Goal: Task Accomplishment & Management: Use online tool/utility

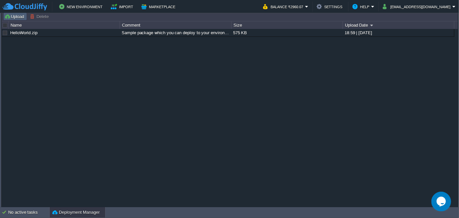
click at [14, 18] on button "Upload" at bounding box center [15, 16] width 22 height 6
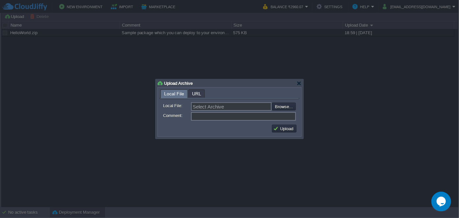
click at [322, 80] on div at bounding box center [229, 109] width 459 height 218
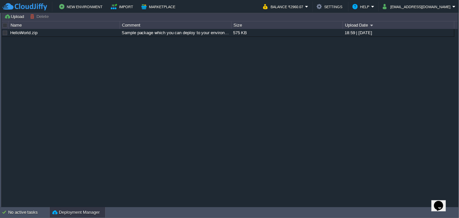
click at [61, 213] on button "Deployment Manager" at bounding box center [75, 212] width 47 height 7
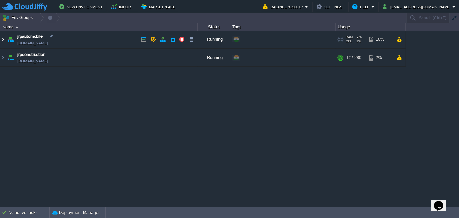
click at [1, 40] on img at bounding box center [2, 40] width 5 height 18
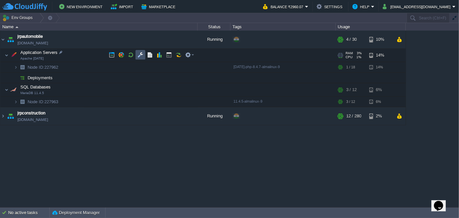
click at [140, 54] on button "button" at bounding box center [140, 55] width 6 height 6
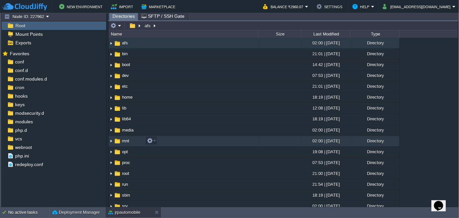
scroll to position [59, 0]
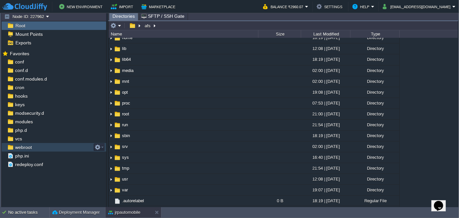
click at [29, 146] on span "webroot" at bounding box center [23, 147] width 19 height 6
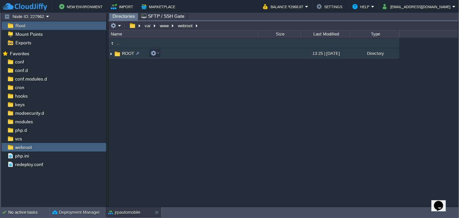
click at [111, 54] on img at bounding box center [110, 54] width 5 height 10
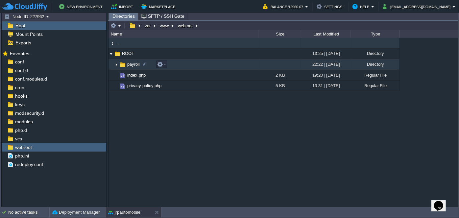
click at [114, 65] on img at bounding box center [116, 64] width 5 height 10
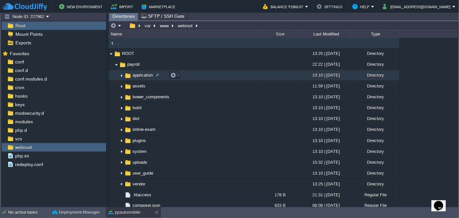
click at [119, 75] on img at bounding box center [121, 75] width 5 height 10
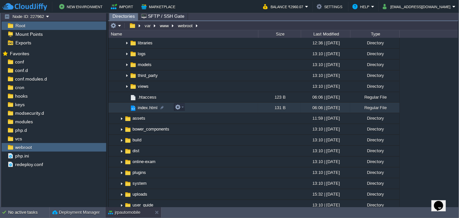
scroll to position [149, 0]
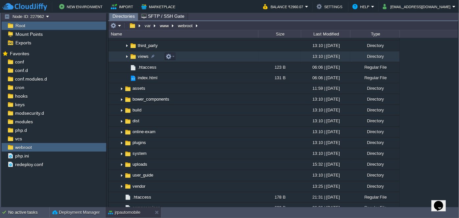
click at [126, 59] on img at bounding box center [126, 57] width 5 height 10
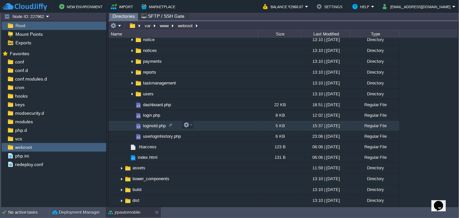
scroll to position [299, 0]
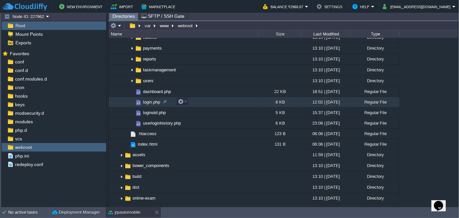
click at [143, 105] on td "login.php" at bounding box center [182, 102] width 149 height 11
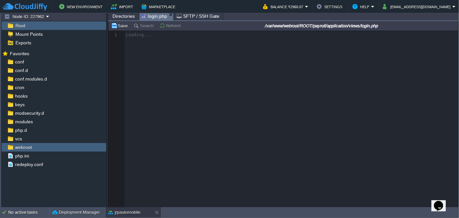
click at [128, 18] on span "Directories" at bounding box center [123, 16] width 22 height 8
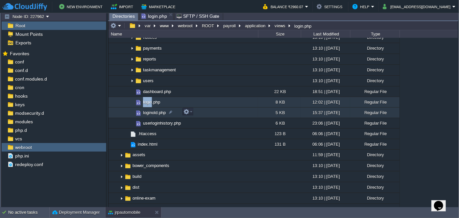
click at [151, 113] on span "loginold.php" at bounding box center [154, 113] width 25 height 6
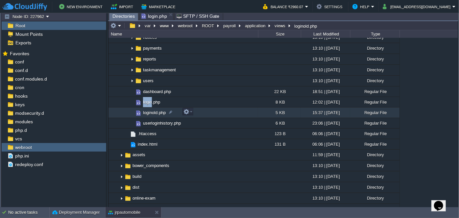
click at [151, 113] on span "loginold.php" at bounding box center [154, 113] width 25 height 6
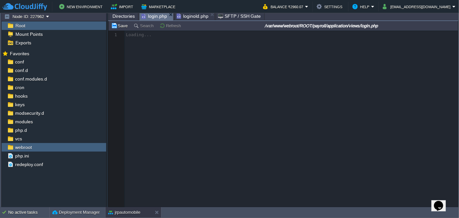
click at [156, 16] on span "login.php" at bounding box center [154, 16] width 26 height 8
click at [193, 16] on span "loginold.php" at bounding box center [192, 16] width 32 height 8
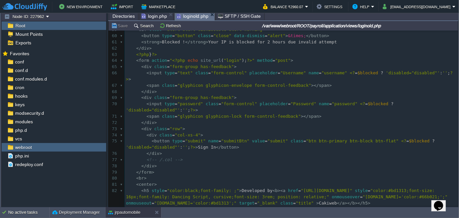
scroll to position [308, 0]
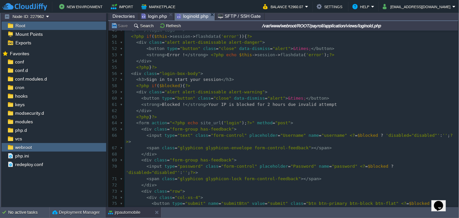
click at [125, 15] on span "Directories" at bounding box center [123, 16] width 22 height 8
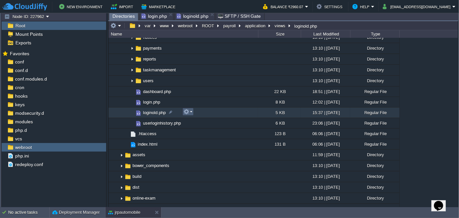
click at [190, 114] on em at bounding box center [187, 112] width 9 height 6
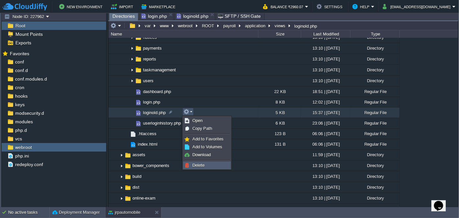
click at [197, 165] on span "Delete" at bounding box center [198, 165] width 12 height 5
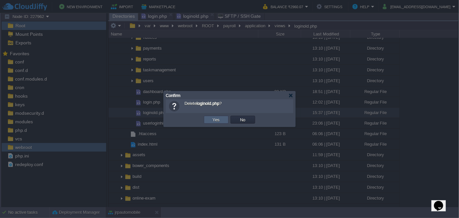
click at [216, 120] on button "Yes" at bounding box center [216, 120] width 11 height 6
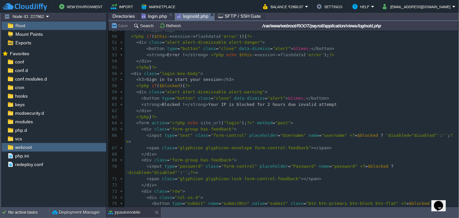
click at [199, 16] on span "loginold.php" at bounding box center [192, 16] width 32 height 8
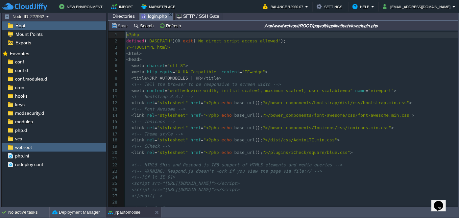
click at [157, 17] on span "login.php" at bounding box center [154, 16] width 26 height 8
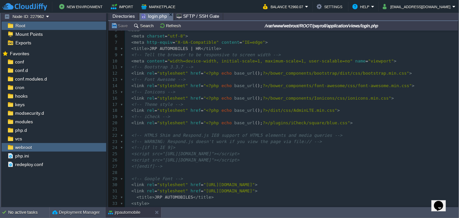
scroll to position [51, 0]
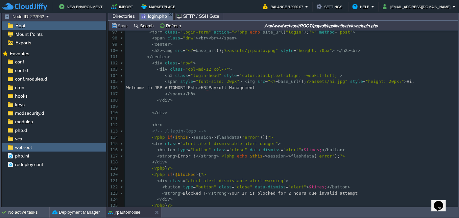
click at [222, 87] on div "188 <?php 77 font-family : "Dancing Script" , cursive ; 78 font-size : 3rem ; 7…" at bounding box center [291, 59] width 333 height 309
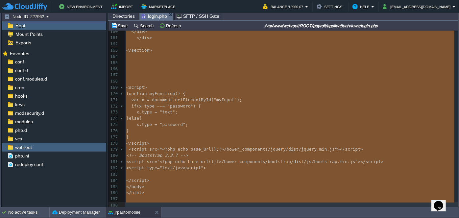
type textarea "-"
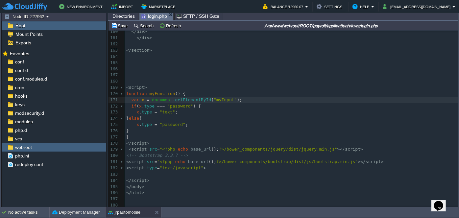
type textarea "-"
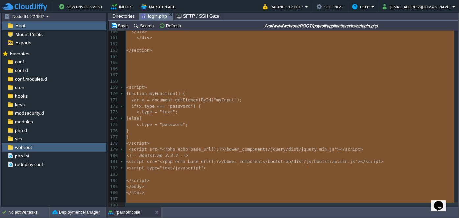
paste textarea
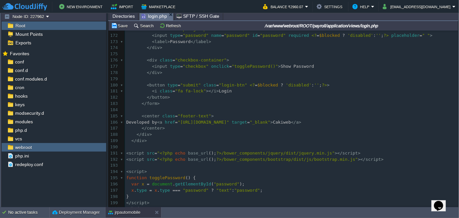
scroll to position [1053, 0]
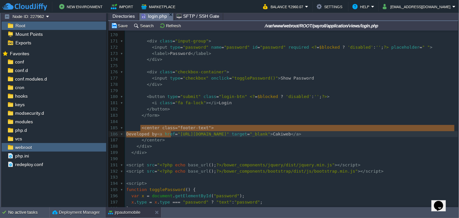
type textarea "<center class="footer-text"> Developed by <a href="[URL][DOMAIN_NAME]" target="…"
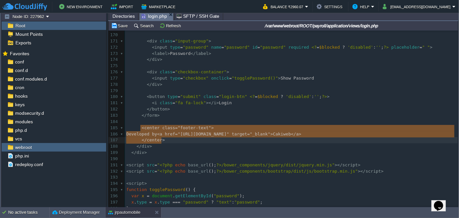
drag, startPoint x: 140, startPoint y: 127, endPoint x: 171, endPoint y: 137, distance: 32.5
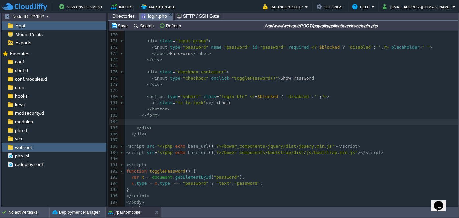
click at [160, 121] on pre "​" at bounding box center [291, 122] width 333 height 6
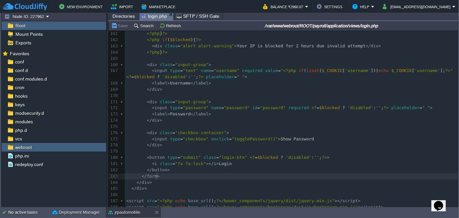
scroll to position [964, 0]
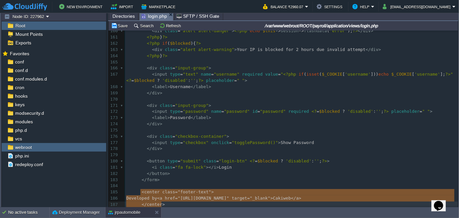
type textarea "-"
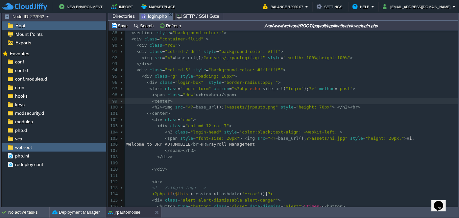
click at [297, 101] on pre "< center >" at bounding box center [291, 101] width 333 height 6
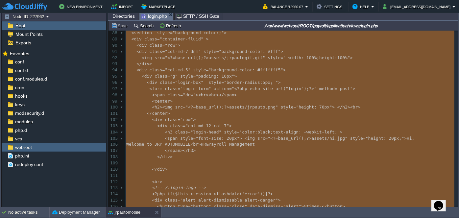
type textarea "-"
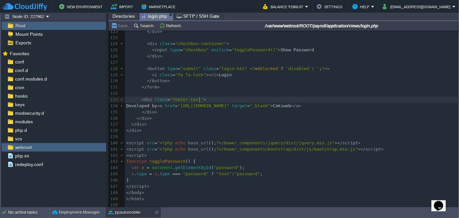
click at [277, 97] on pre "< div class = "footer-text" >" at bounding box center [291, 100] width 333 height 6
type textarea "-"
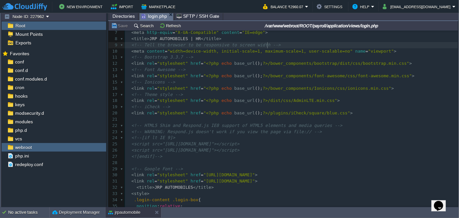
scroll to position [149, 0]
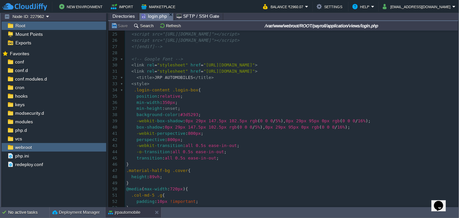
type textarea "min-height: unset;"
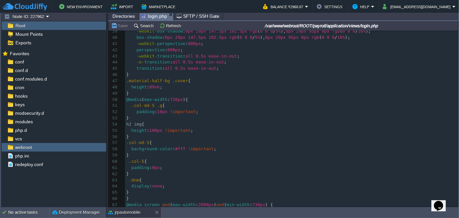
scroll to position [252, 0]
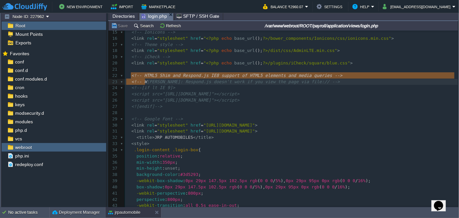
type textarea "<!-- HTML5 Shim and Respond.js IE8 support of HTML5 elements and media queries …"
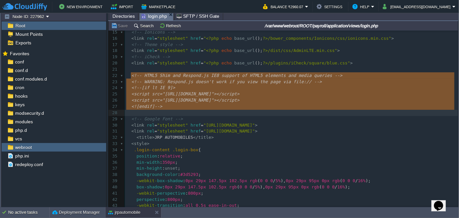
drag, startPoint x: 130, startPoint y: 75, endPoint x: 214, endPoint y: 112, distance: 91.9
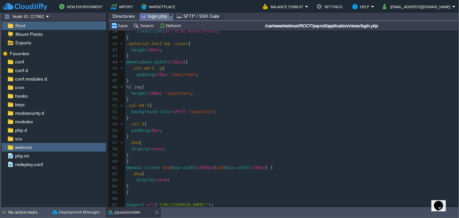
scroll to position [340, 0]
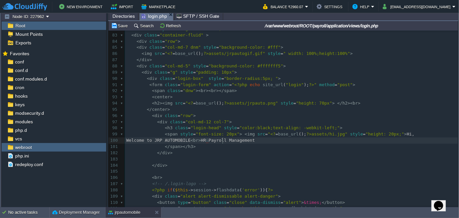
click at [223, 141] on div "x 72 font-size : 3rem ; 73 color : whitesmoke ; 74 position : relative ; 75 } 7…" at bounding box center [291, 115] width 333 height 303
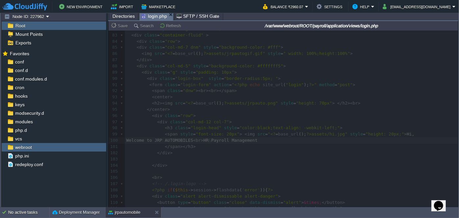
type textarea "S"
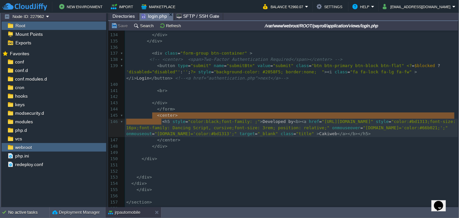
type textarea "<center> <h5 style="color:black;font-family: ;">Developed by <b><a href="[URL][…"
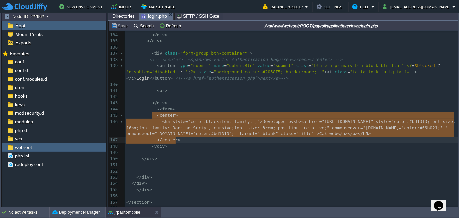
drag, startPoint x: 152, startPoint y: 115, endPoint x: 195, endPoint y: 140, distance: 49.5
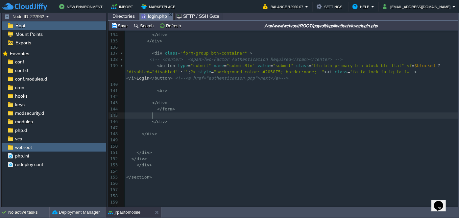
type textarea "-"
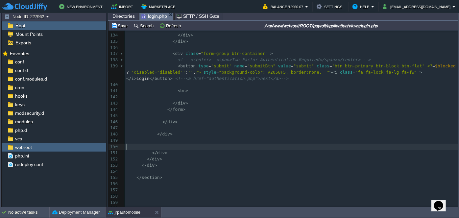
click at [169, 146] on pre "​" at bounding box center [291, 147] width 333 height 6
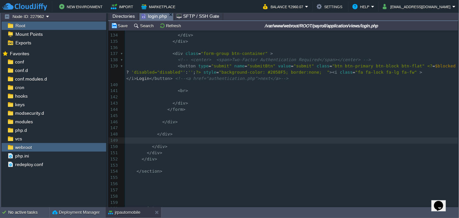
click at [166, 143] on pre "​" at bounding box center [291, 140] width 333 height 6
click at [167, 129] on pre "​" at bounding box center [291, 128] width 333 height 6
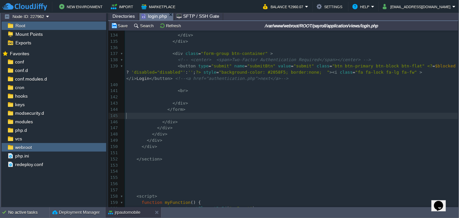
click at [169, 117] on pre "​" at bounding box center [291, 116] width 333 height 6
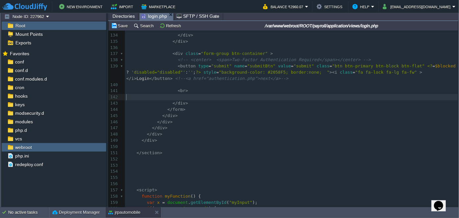
click at [173, 97] on pre "​" at bounding box center [291, 97] width 333 height 6
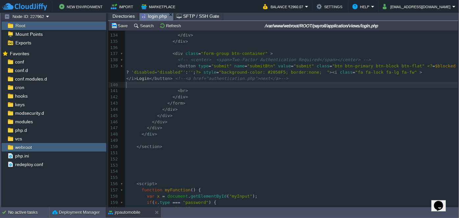
click at [175, 85] on pre "​" at bounding box center [291, 85] width 333 height 6
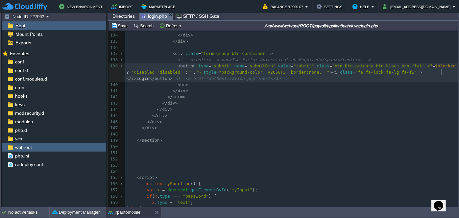
type textarea "<!--<a href="authentication.php">next</a>-->"
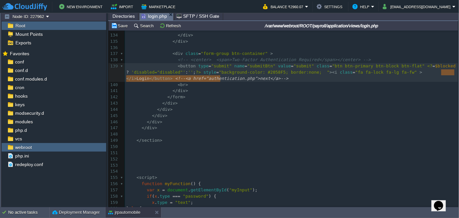
drag, startPoint x: 441, startPoint y: 71, endPoint x: 441, endPoint y: 76, distance: 4.3
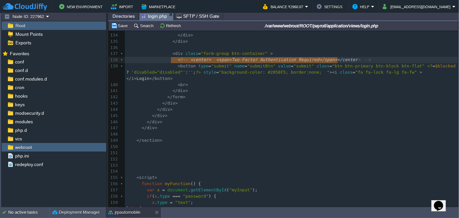
type textarea "<!-- <center> <span>Two-Factor Authentication Required</span></center> -->"
drag, startPoint x: 171, startPoint y: 60, endPoint x: 357, endPoint y: 58, distance: 186.2
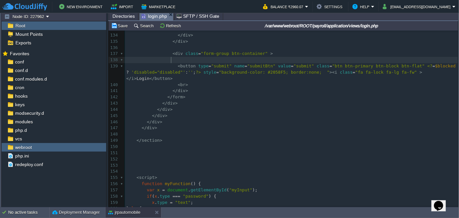
click at [355, 59] on pre at bounding box center [291, 60] width 333 height 6
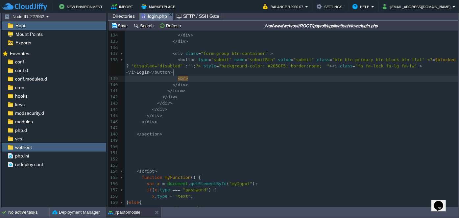
type textarea "<br>"
drag, startPoint x: 173, startPoint y: 73, endPoint x: 201, endPoint y: 73, distance: 28.6
click at [201, 76] on pre at bounding box center [291, 79] width 333 height 6
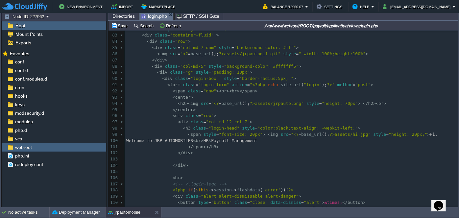
scroll to position [548, 0]
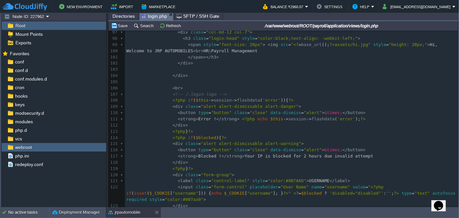
click at [182, 72] on pre "​" at bounding box center [291, 69] width 333 height 6
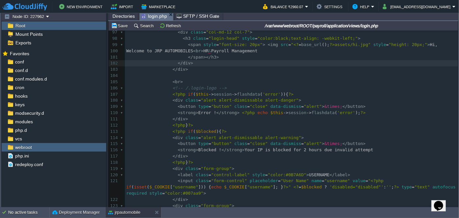
click at [181, 76] on pre "​" at bounding box center [291, 76] width 333 height 6
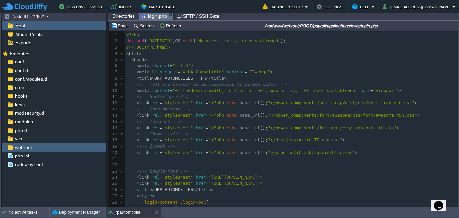
click at [141, 164] on pre "​" at bounding box center [291, 165] width 333 height 6
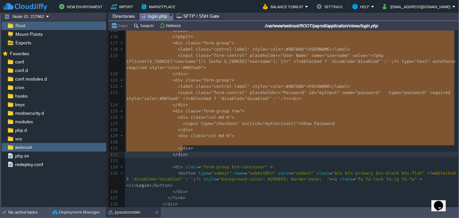
drag, startPoint x: 149, startPoint y: 89, endPoint x: 305, endPoint y: 149, distance: 166.9
type textarea "<div class="col-md-5" style="background-color: #fffffff5"> <div class="g" style…"
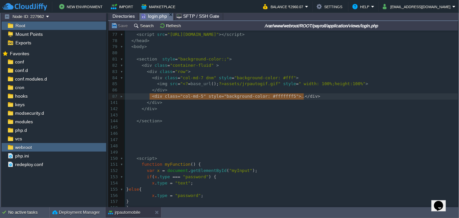
drag, startPoint x: 315, startPoint y: 96, endPoint x: 149, endPoint y: 95, distance: 166.5
type textarea "-"
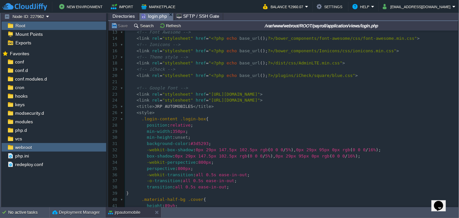
scroll to position [143, 0]
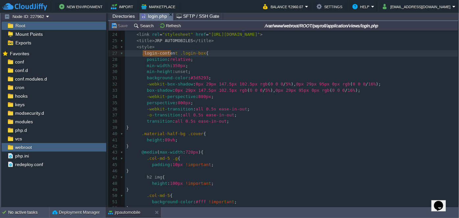
type textarea "login-content"
drag, startPoint x: 142, startPoint y: 53, endPoint x: 172, endPoint y: 52, distance: 29.9
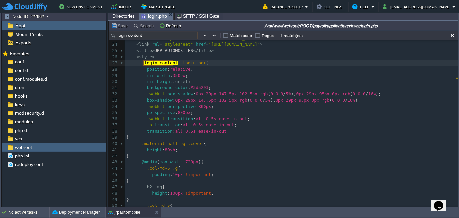
scroll to position [152, 0]
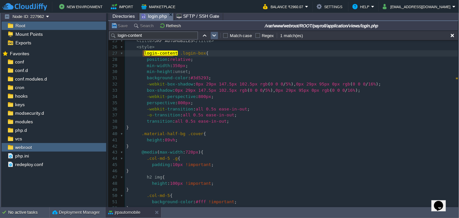
click at [216, 35] on td at bounding box center [214, 36] width 8 height 8
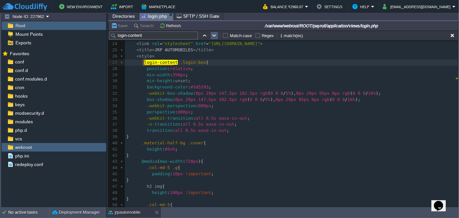
click at [216, 35] on td at bounding box center [214, 36] width 8 height 8
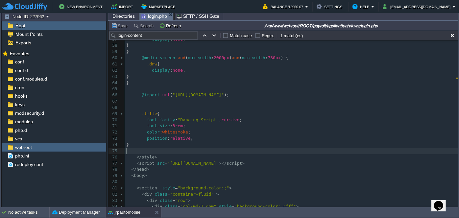
type textarea "</s"
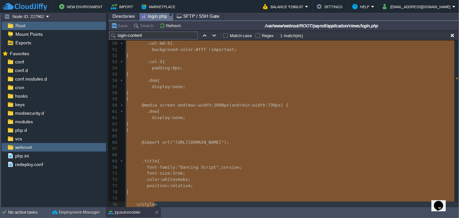
drag, startPoint x: 135, startPoint y: 55, endPoint x: 214, endPoint y: 200, distance: 165.7
type textarea "-"
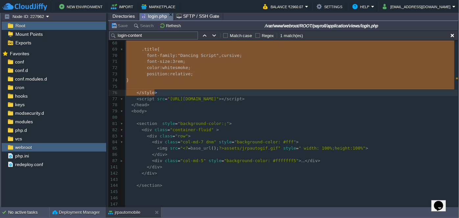
scroll to position [454, 0]
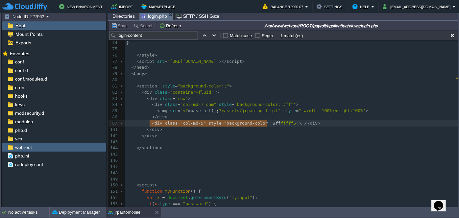
type textarea "-"
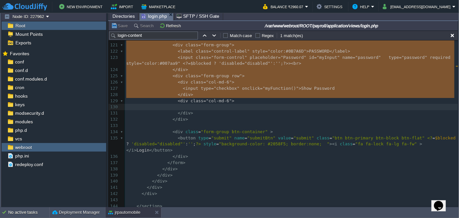
scroll to position [774, 0]
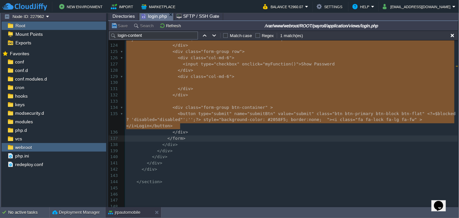
drag, startPoint x: 150, startPoint y: 123, endPoint x: 237, endPoint y: 120, distance: 86.5
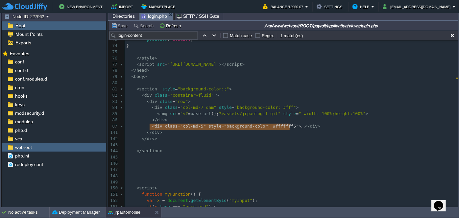
type textarea "-"
drag, startPoint x: 305, startPoint y: 126, endPoint x: 155, endPoint y: 127, distance: 150.4
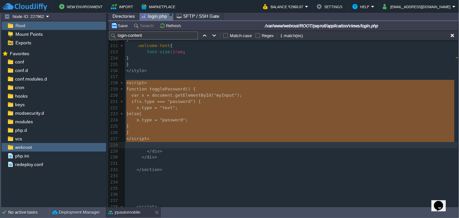
type textarea "<script> function togglePassword() { var x = document.getElementById("myInput")…"
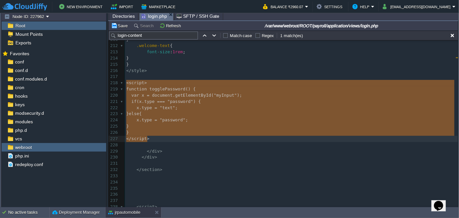
drag, startPoint x: 126, startPoint y: 84, endPoint x: 182, endPoint y: 141, distance: 80.1
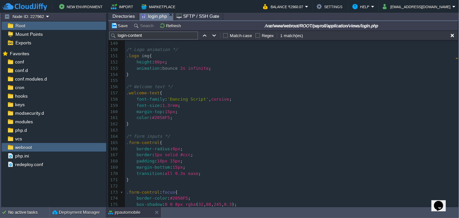
type textarea "-"
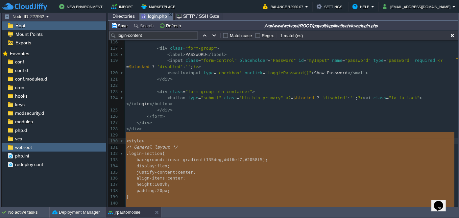
drag, startPoint x: 148, startPoint y: 72, endPoint x: 127, endPoint y: 135, distance: 66.7
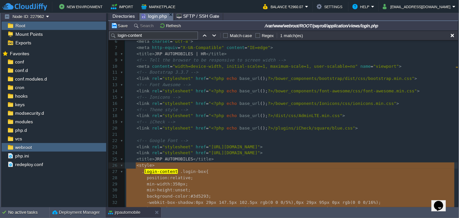
drag, startPoint x: 158, startPoint y: 116, endPoint x: 136, endPoint y: 163, distance: 52.1
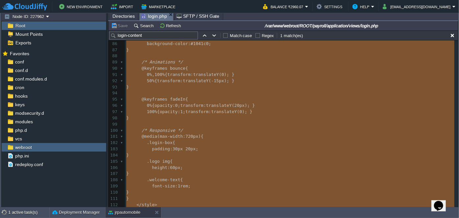
type textarea "-"
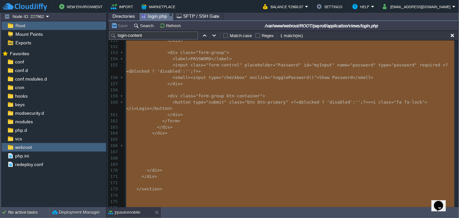
scroll to position [1041, 0]
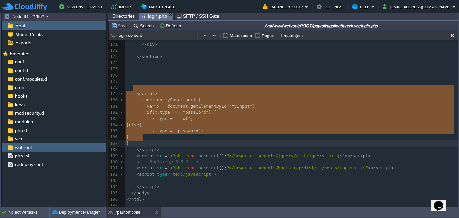
type textarea "<script> function myFunction() { var x = document.getElementById("myInput"); if…"
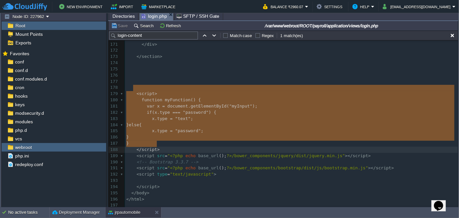
drag, startPoint x: 134, startPoint y: 85, endPoint x: 177, endPoint y: 139, distance: 69.0
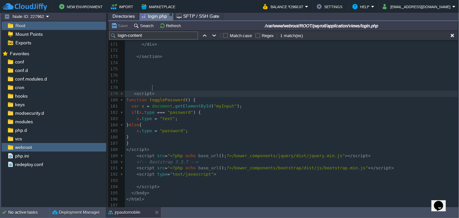
click at [216, 91] on pre "< script >" at bounding box center [291, 94] width 333 height 6
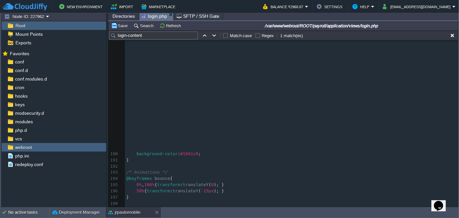
type textarea "-"
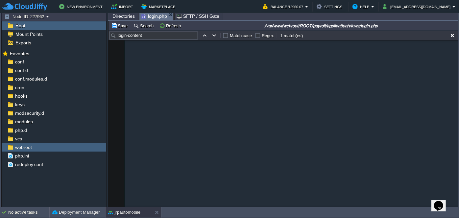
type textarea "<br>"
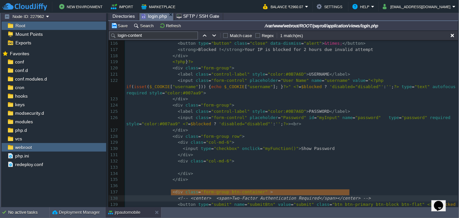
type textarea "<!--<a href="authentication.php">next</a>-->"
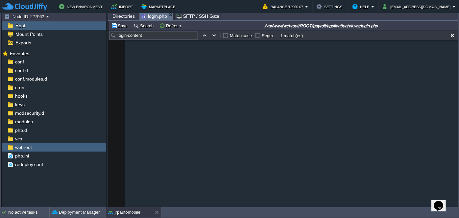
type textarea "<center> <h5 style="color:black;font-family: ;">Developed by <b><a href="[URL][…"
type textarea "<!-- HTML5 Shim and Respond.js IE8 support of HTML5 elements and media queries …"
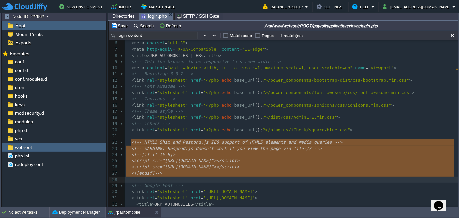
scroll to position [42, 0]
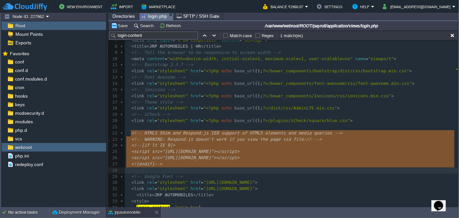
click at [200, 124] on pre "​" at bounding box center [291, 127] width 333 height 6
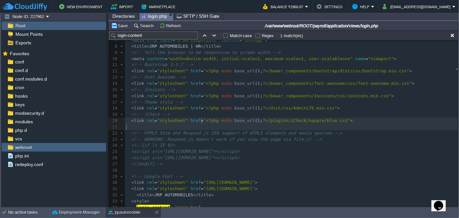
click at [269, 127] on pre "​" at bounding box center [291, 127] width 333 height 6
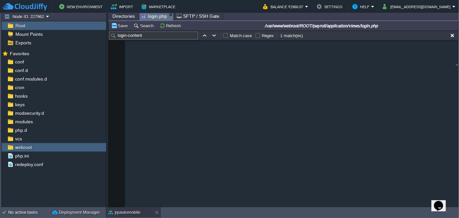
scroll to position [757, 0]
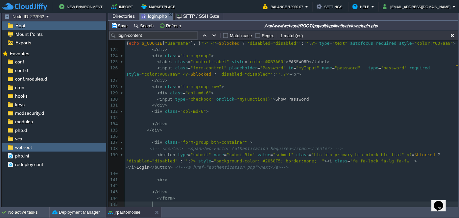
type textarea "-"
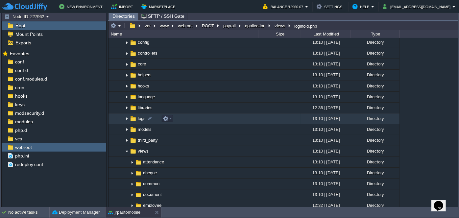
scroll to position [0, 0]
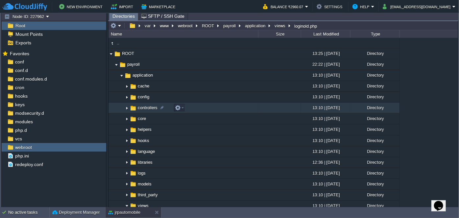
click at [125, 108] on img at bounding box center [126, 108] width 5 height 10
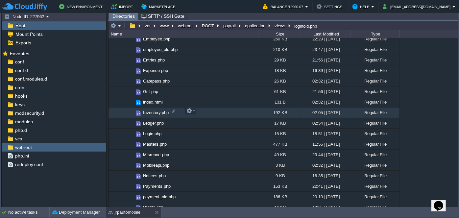
scroll to position [209, 0]
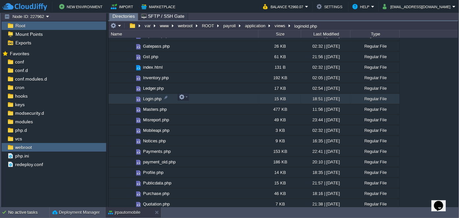
click at [149, 96] on span "Login.php" at bounding box center [152, 99] width 20 height 6
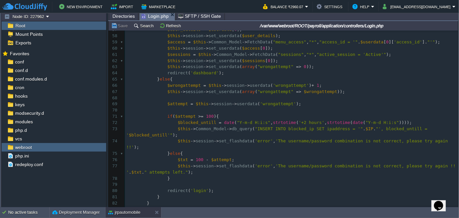
scroll to position [388, 0]
type textarea "){"
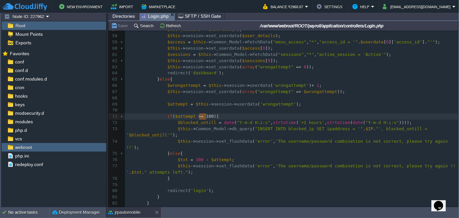
type textarea "5"
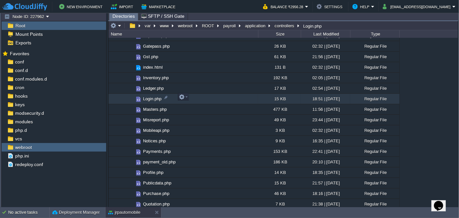
click at [148, 97] on span "Login.php" at bounding box center [152, 99] width 20 height 6
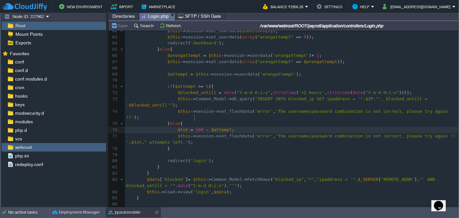
click at [195, 127] on span "100" at bounding box center [199, 129] width 8 height 5
type textarea "5"
